Goal: Task Accomplishment & Management: Manage account settings

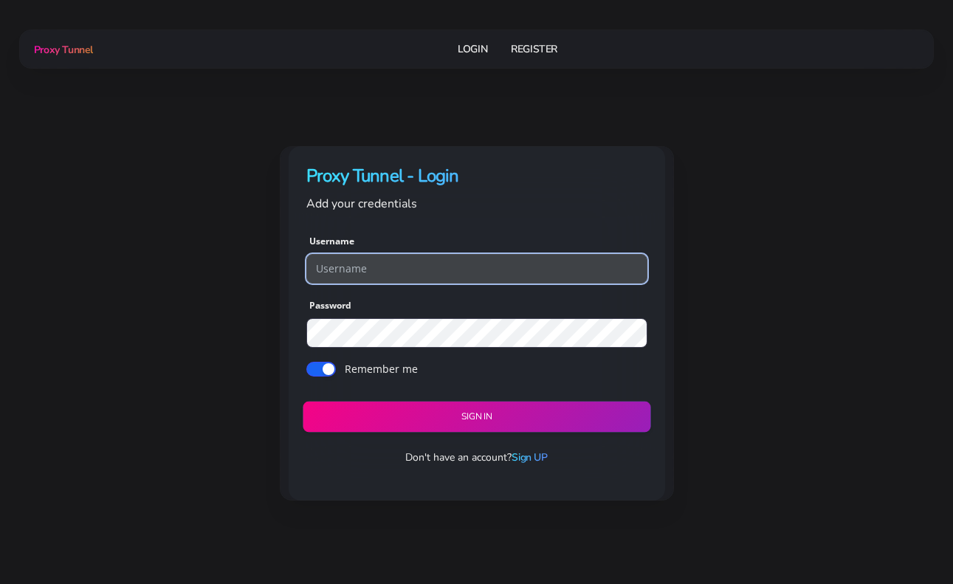
type input "paulwalker"
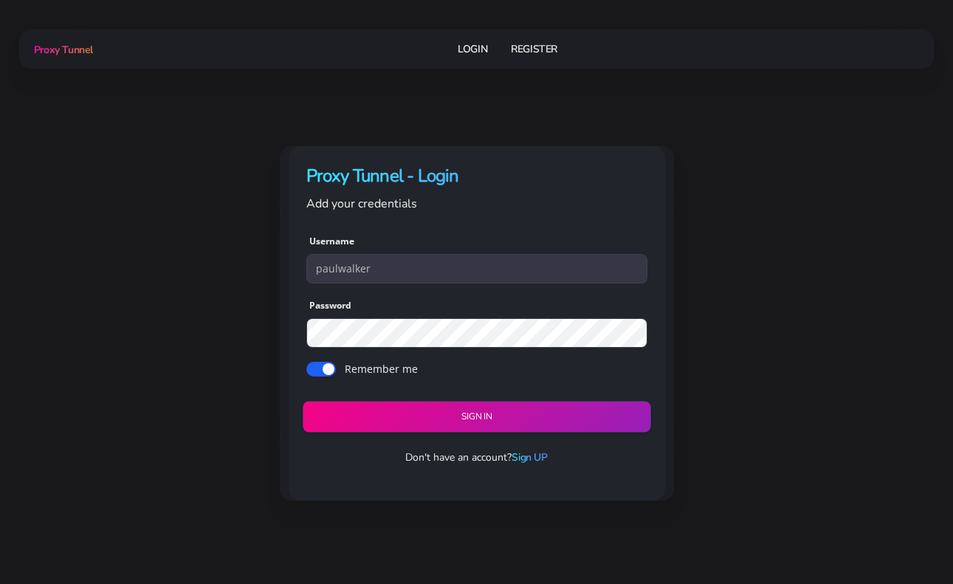
click at [519, 424] on button "Sign in" at bounding box center [477, 416] width 348 height 31
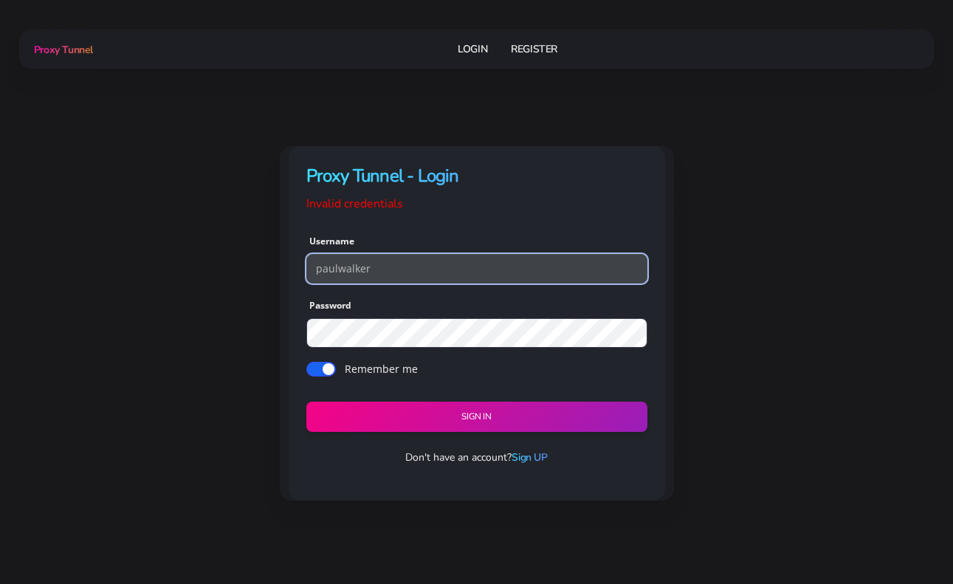
click at [440, 281] on input "paulwalker" at bounding box center [476, 269] width 341 height 30
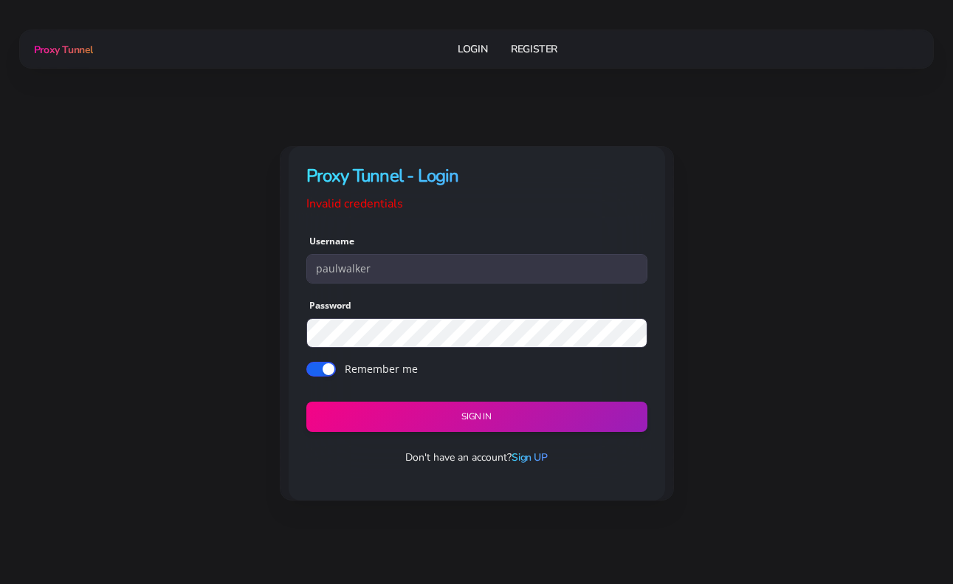
click at [328, 367] on input "Remember me" at bounding box center [321, 369] width 30 height 15
checkbox input "true"
click at [470, 418] on button "Sign in" at bounding box center [477, 416] width 348 height 31
click at [432, 313] on form "Username paulwalker Password Remember me Sign in" at bounding box center [476, 331] width 341 height 201
